Goal: Task Accomplishment & Management: Use online tool/utility

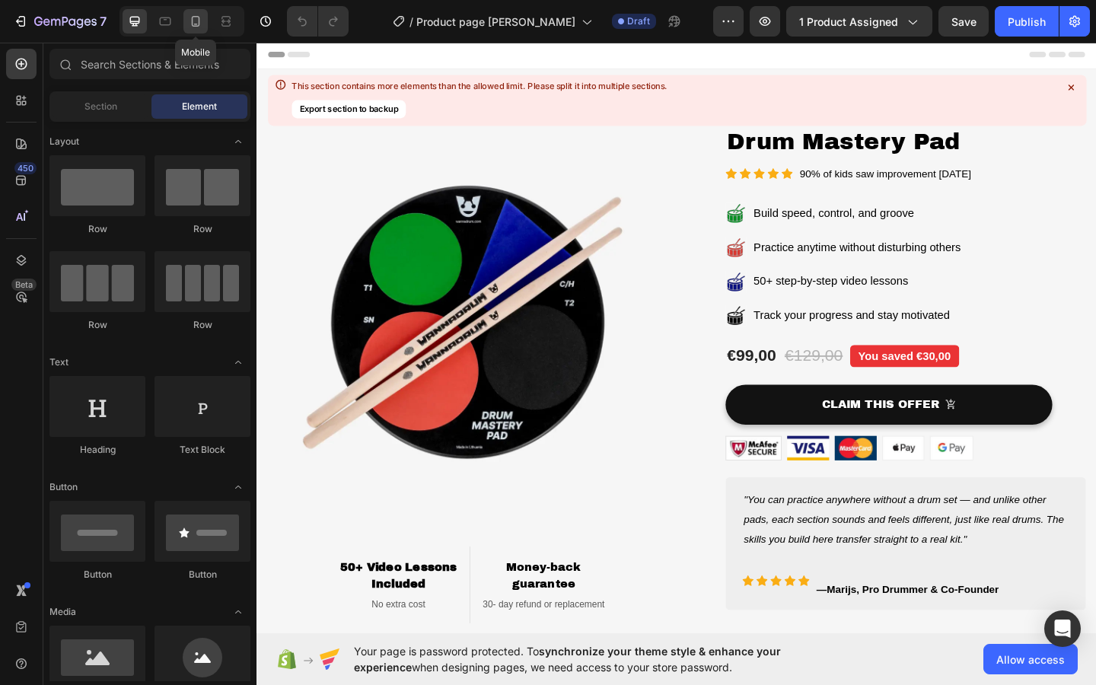
click at [193, 29] on div at bounding box center [195, 21] width 24 height 24
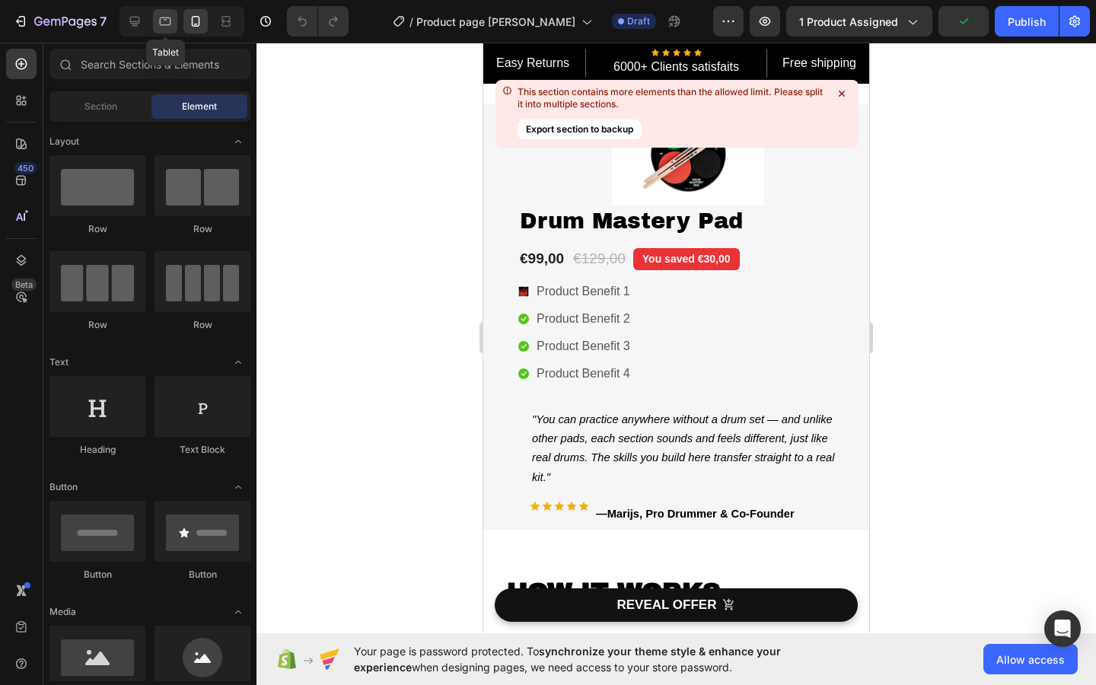
click at [167, 27] on icon at bounding box center [165, 21] width 15 height 15
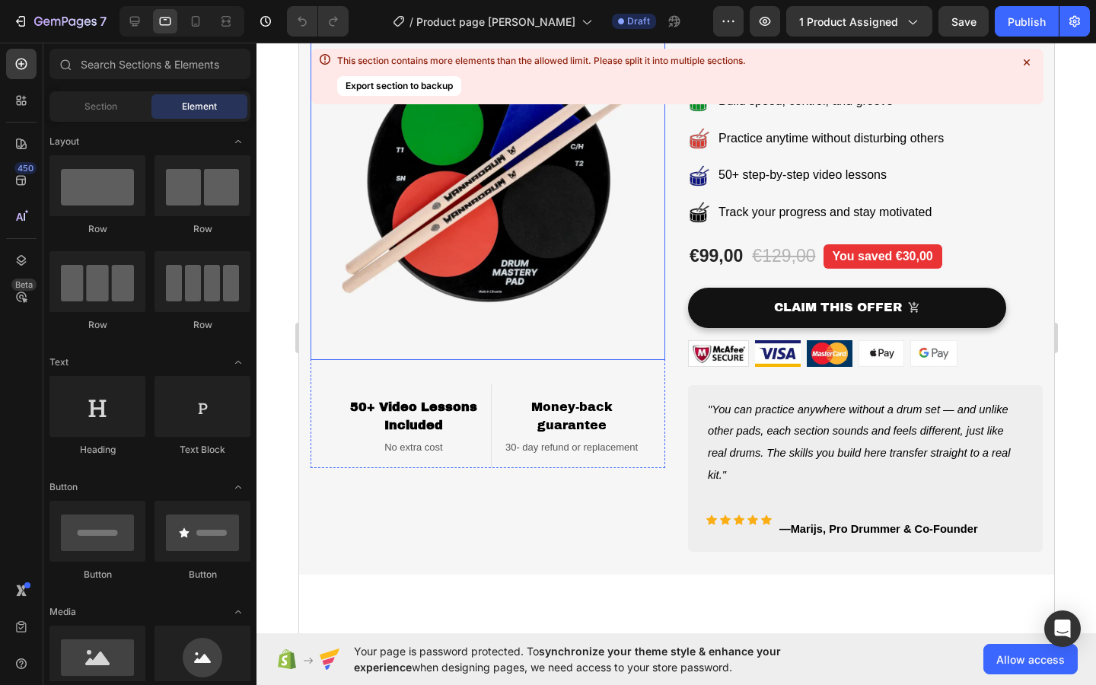
scroll to position [132, 0]
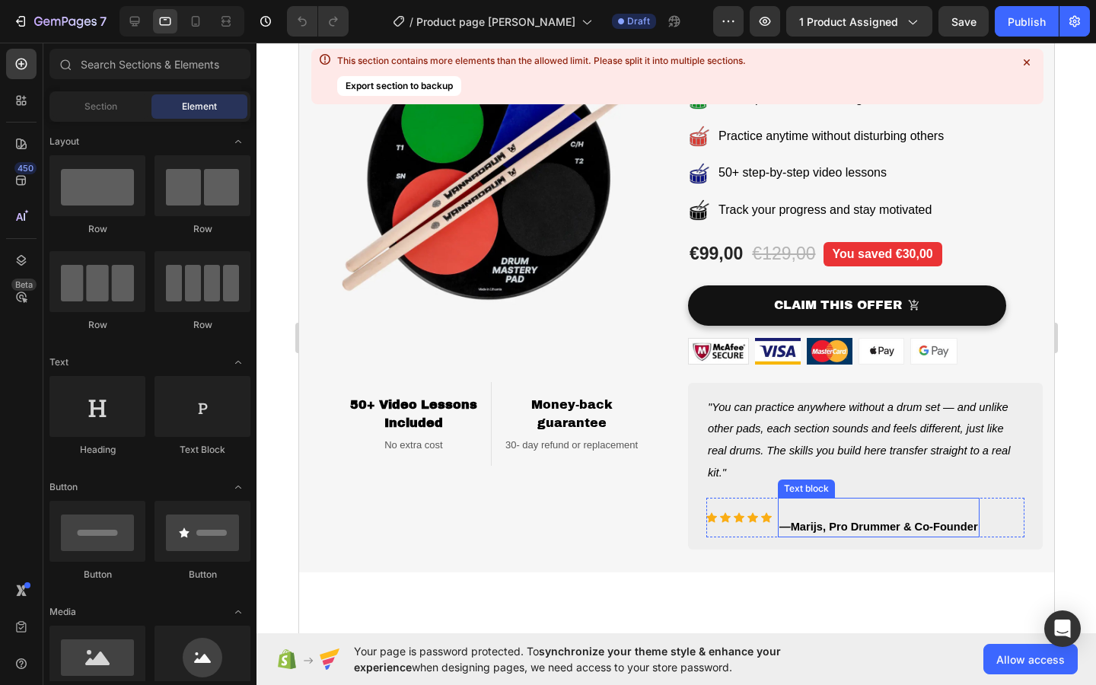
click at [819, 531] on strong "Marijs" at bounding box center [806, 527] width 32 height 12
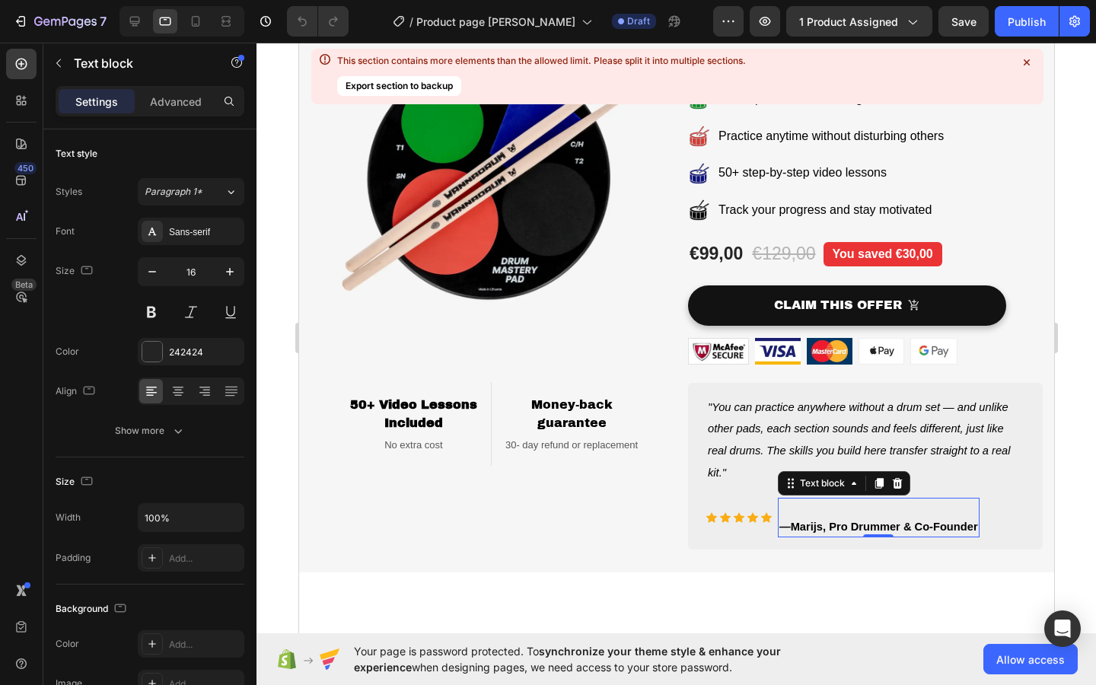
click at [817, 527] on strong "Marijs" at bounding box center [806, 527] width 32 height 12
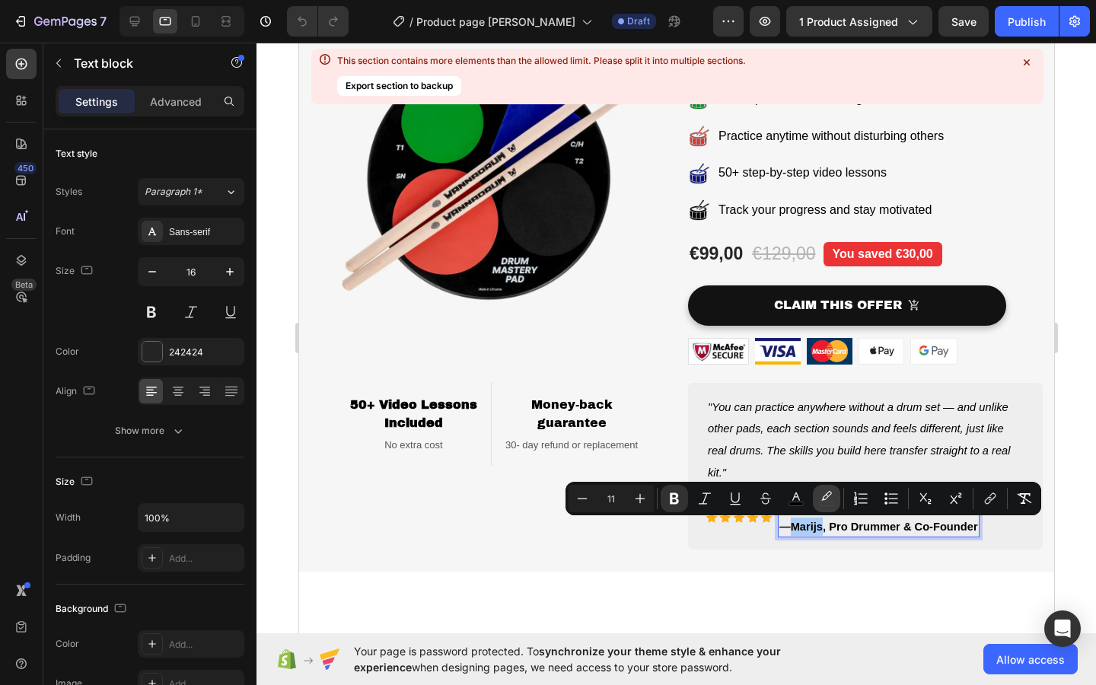
click at [824, 502] on rect "Editor contextual toolbar" at bounding box center [827, 504] width 14 height 4
type input "000000"
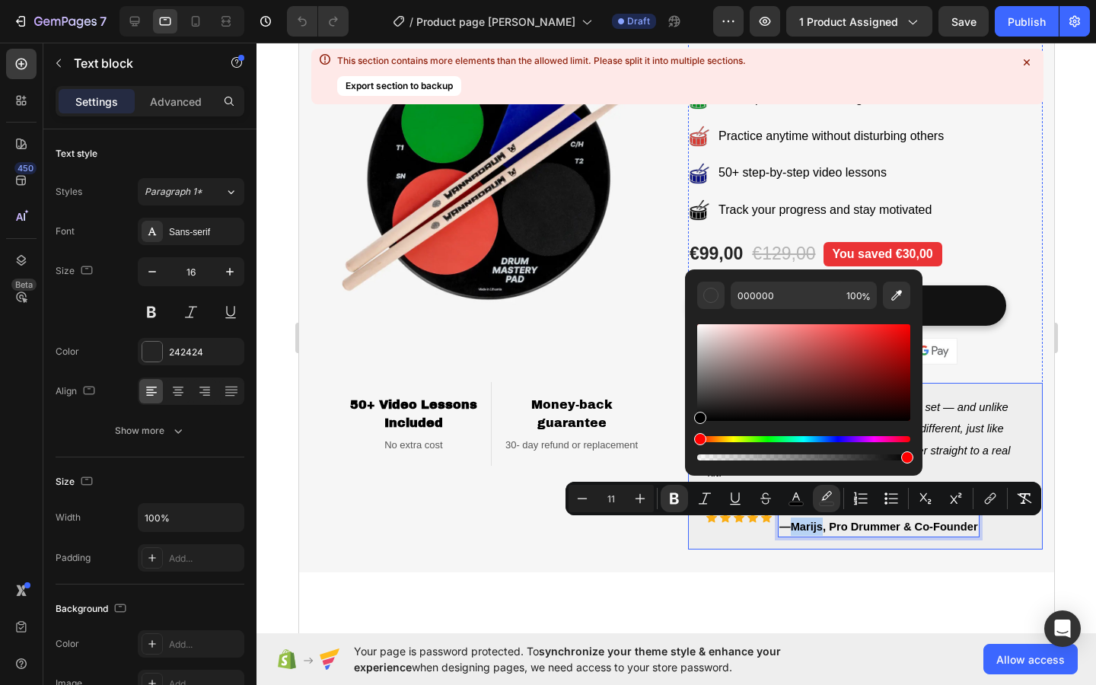
click at [818, 533] on strong "Marijs" at bounding box center [806, 527] width 32 height 12
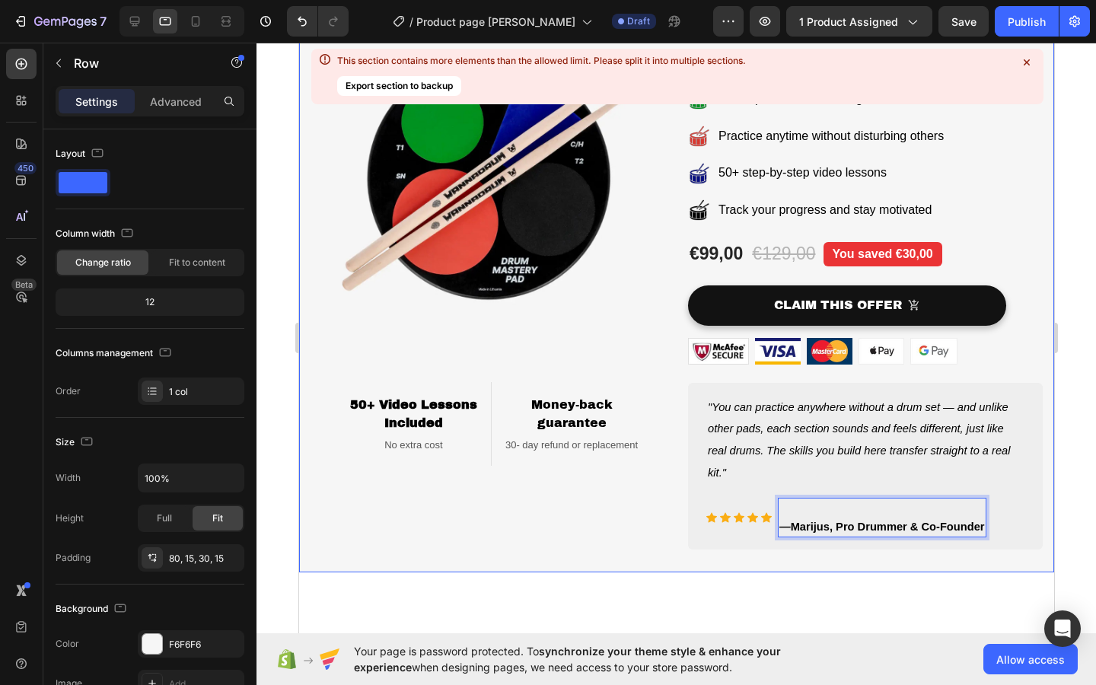
click at [797, 563] on div "Image 50+ Video Lessons Included Heading No extra cost Text block Row Money-bac…" at bounding box center [675, 257] width 755 height 630
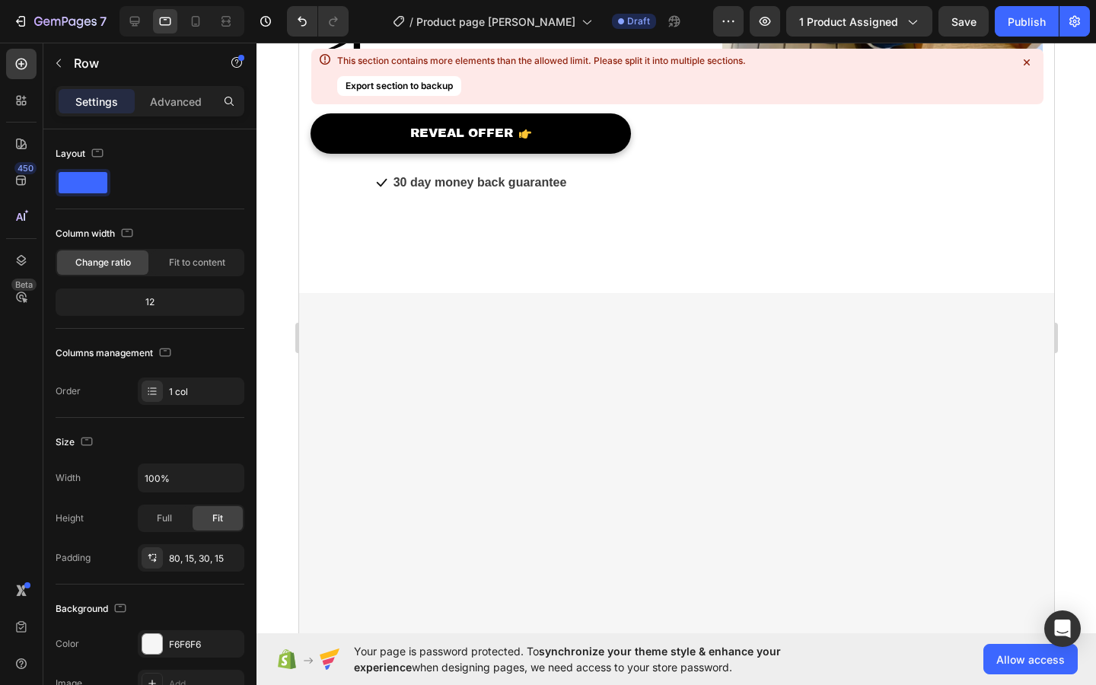
scroll to position [0, 0]
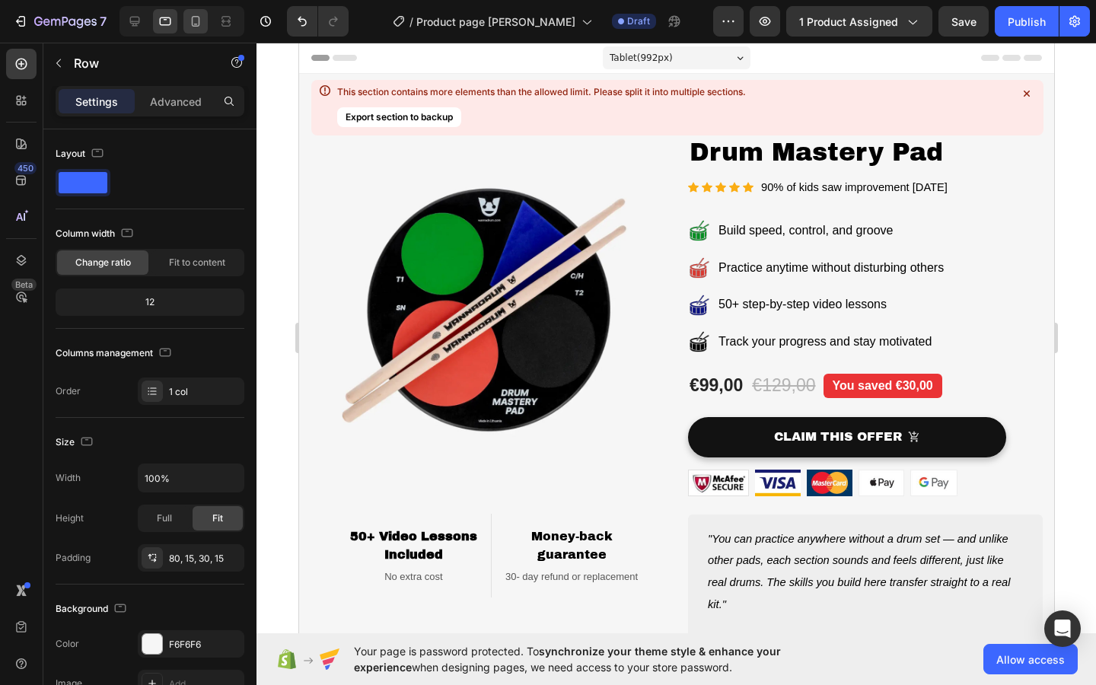
click at [196, 26] on icon at bounding box center [196, 21] width 8 height 11
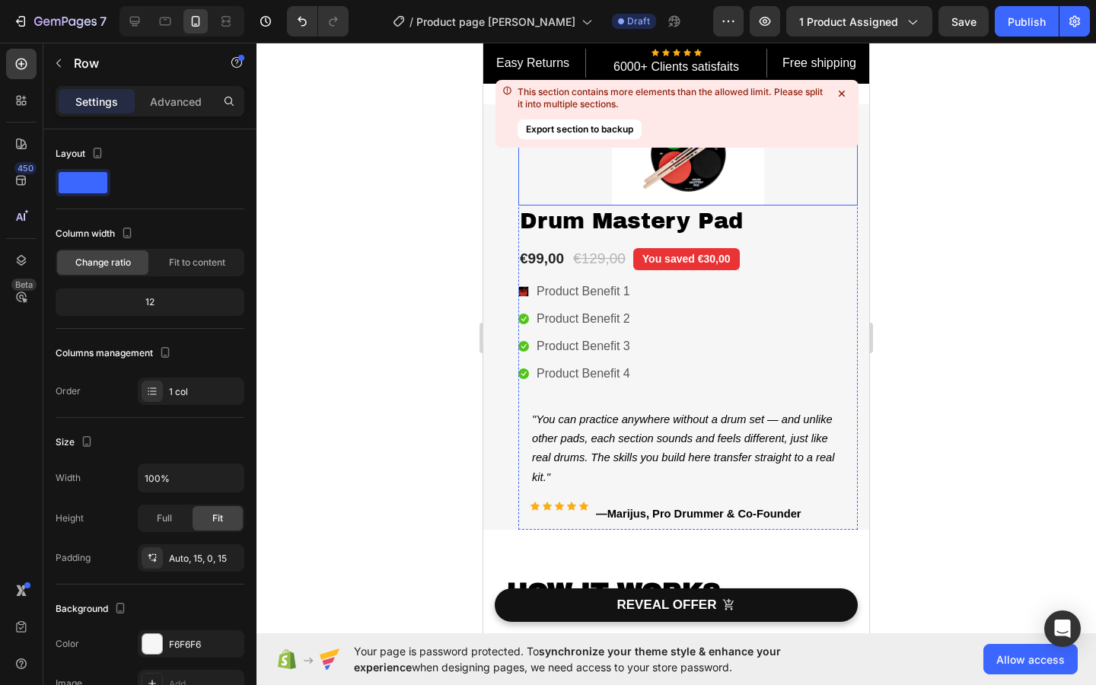
click at [842, 91] on icon at bounding box center [842, 94] width 6 height 6
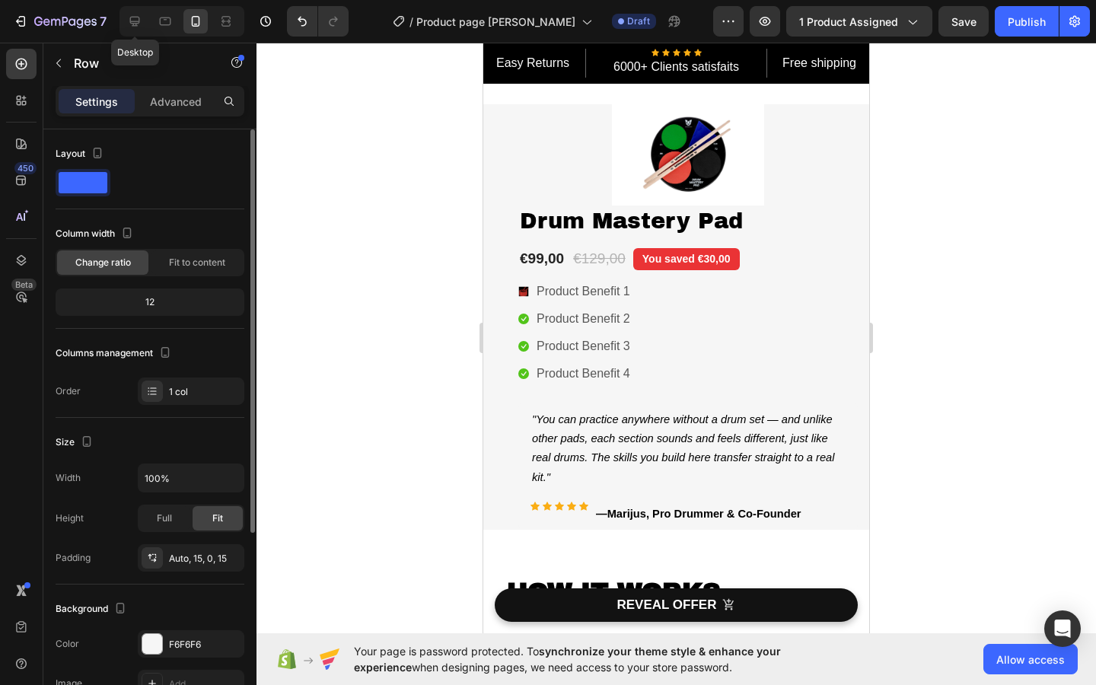
drag, startPoint x: 132, startPoint y: 13, endPoint x: 132, endPoint y: 598, distance: 584.6
click at [132, 14] on icon at bounding box center [134, 21] width 15 height 15
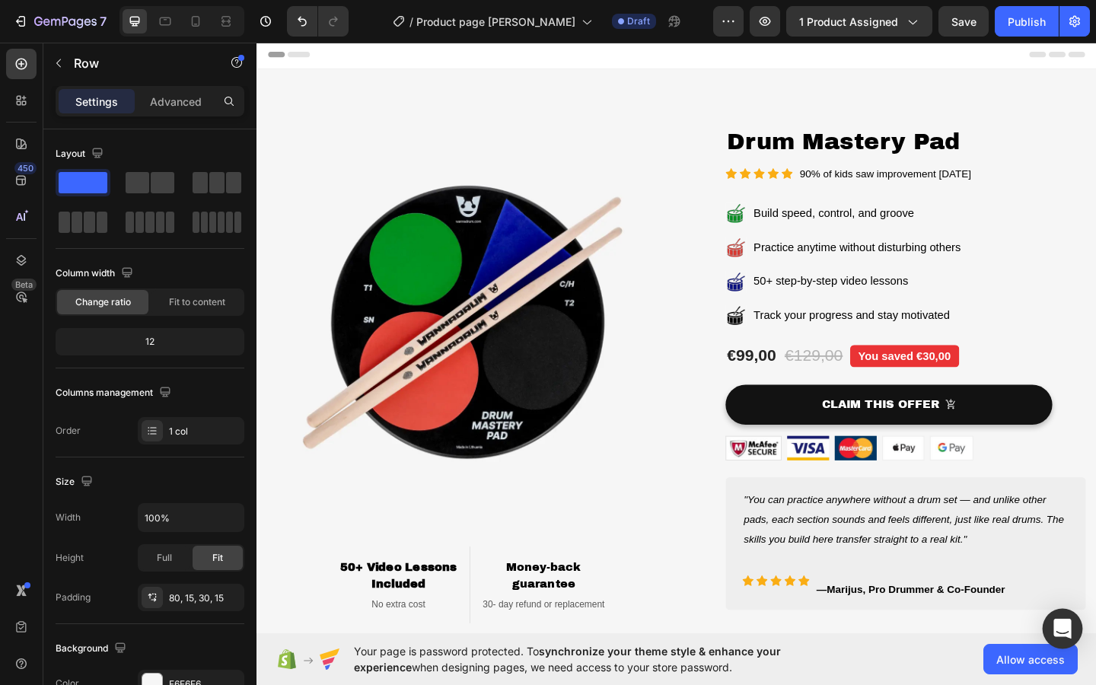
click at [1063, 633] on icon "Open Intercom Messenger" at bounding box center [1063, 629] width 20 height 20
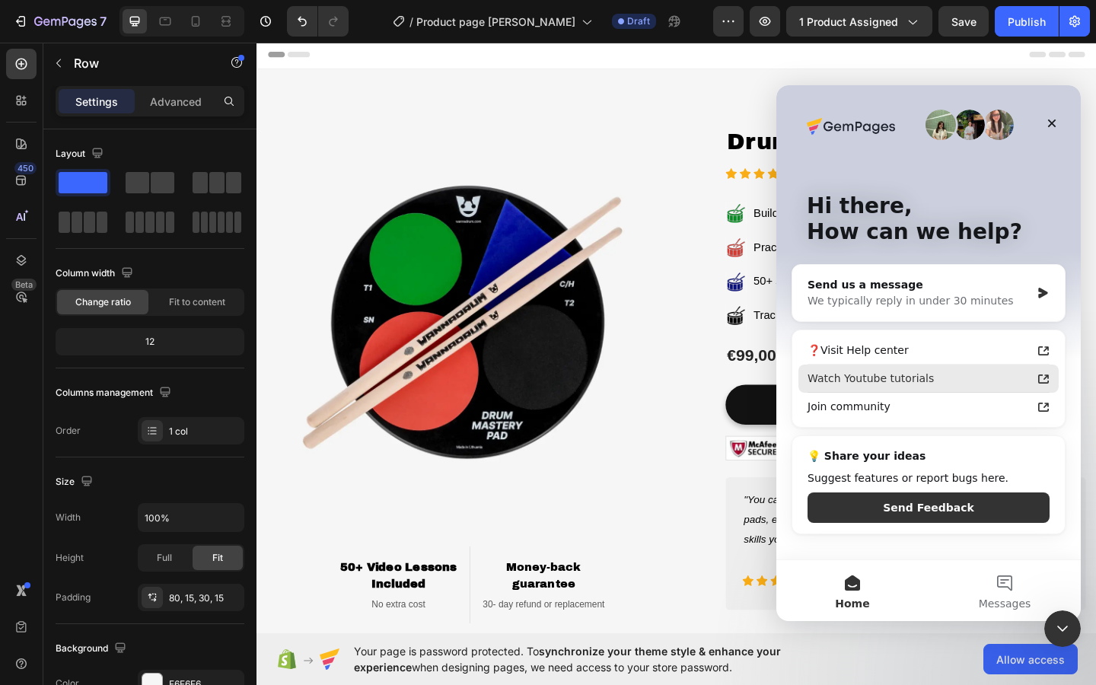
click at [854, 376] on div "Watch Youtube tutorials" at bounding box center [920, 379] width 224 height 16
click at [725, 62] on div "Header" at bounding box center [713, 55] width 889 height 30
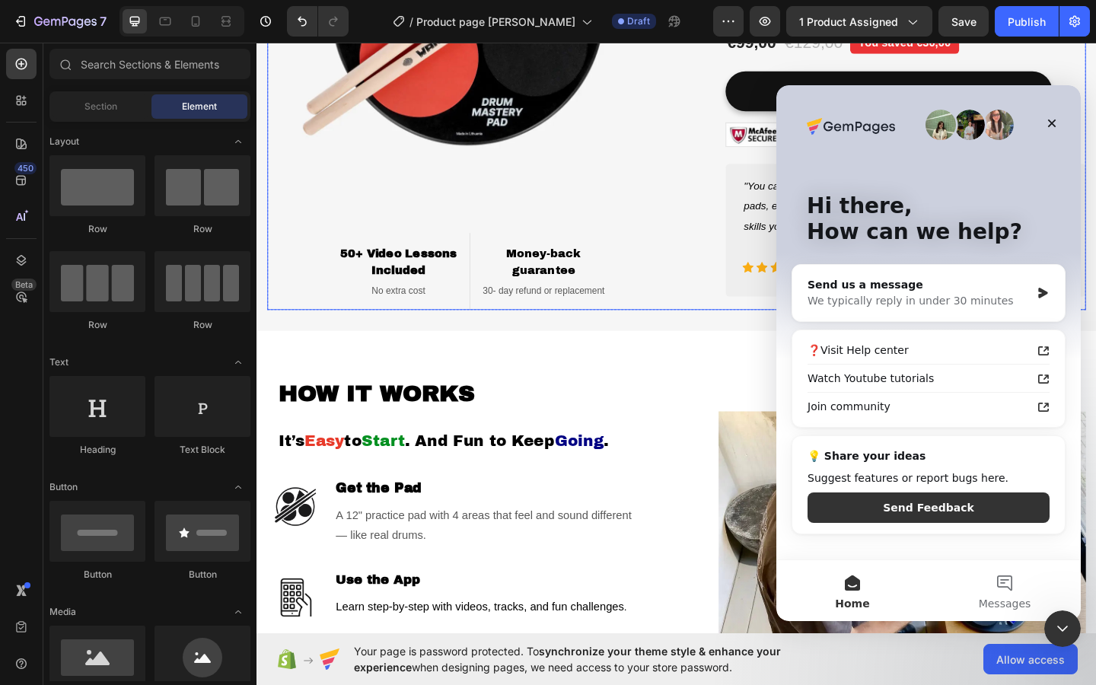
scroll to position [441, 0]
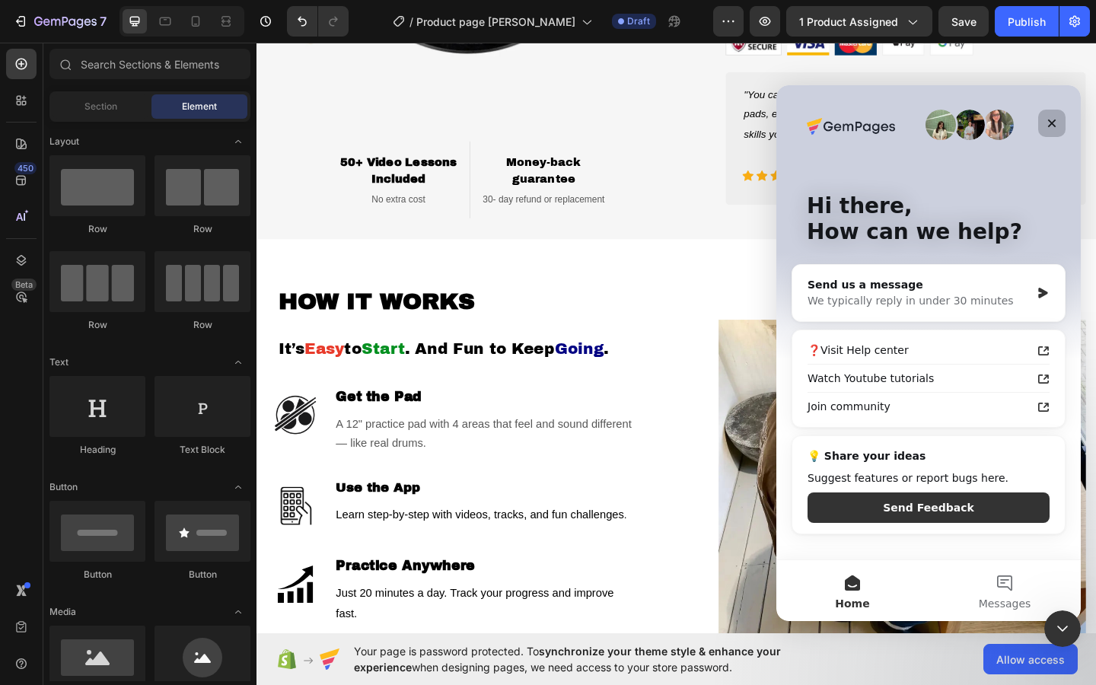
click at [1050, 120] on icon "Close" at bounding box center [1052, 123] width 12 height 12
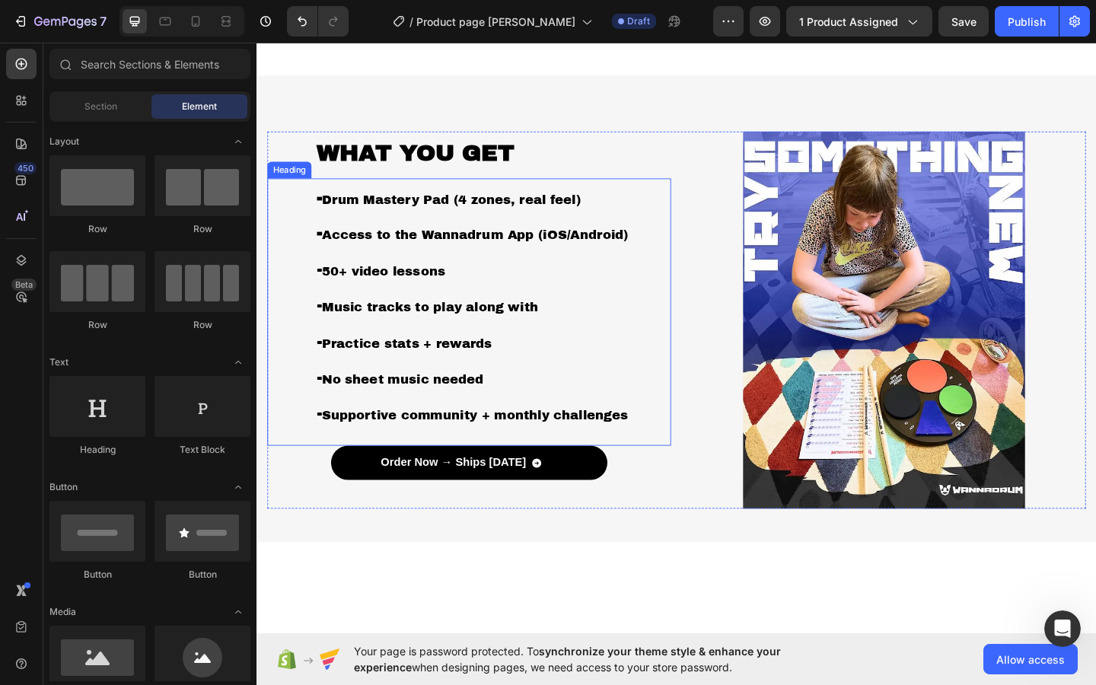
scroll to position [2479, 0]
